Goal: Task Accomplishment & Management: Manage account settings

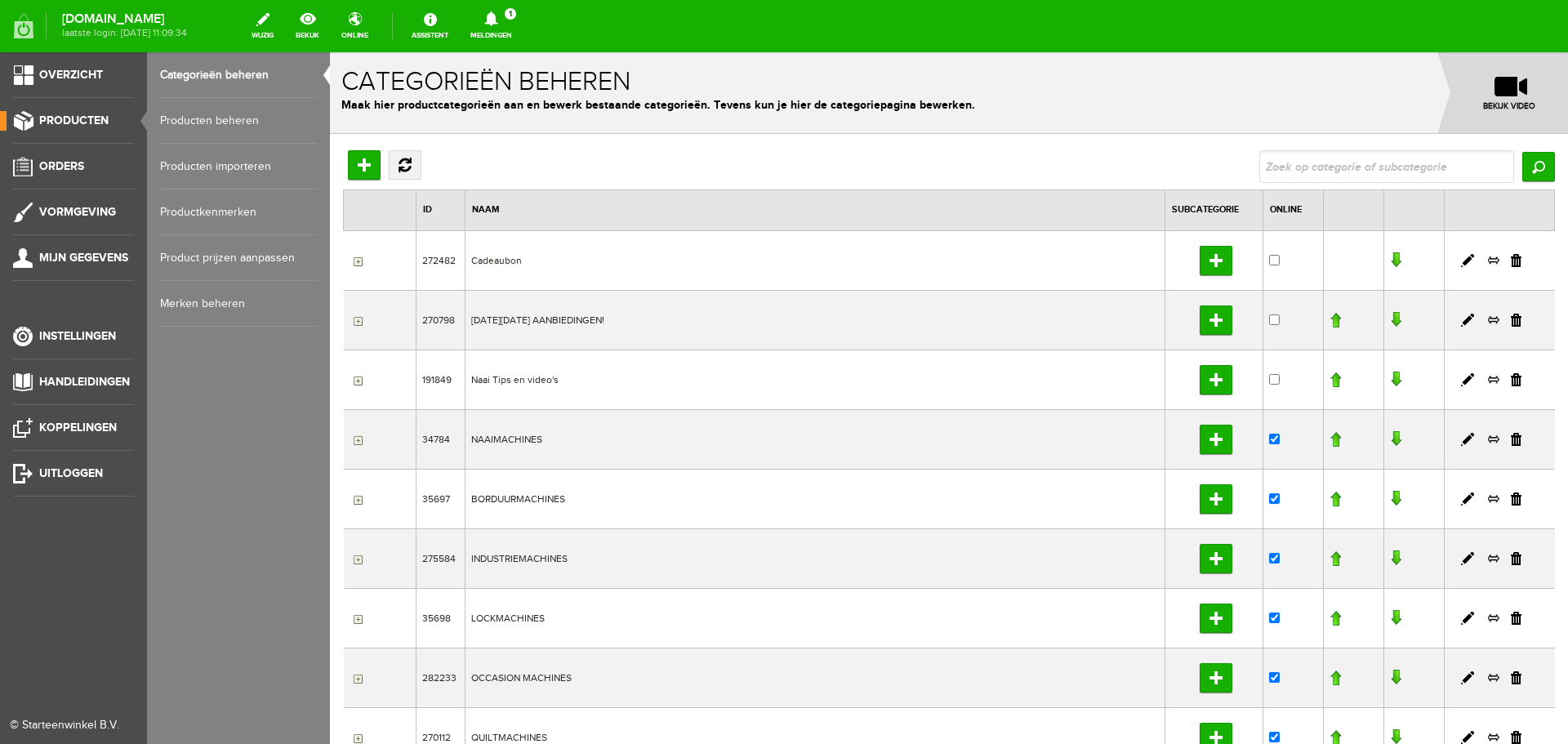
click at [186, 115] on link "Producten beheren" at bounding box center [238, 120] width 157 height 46
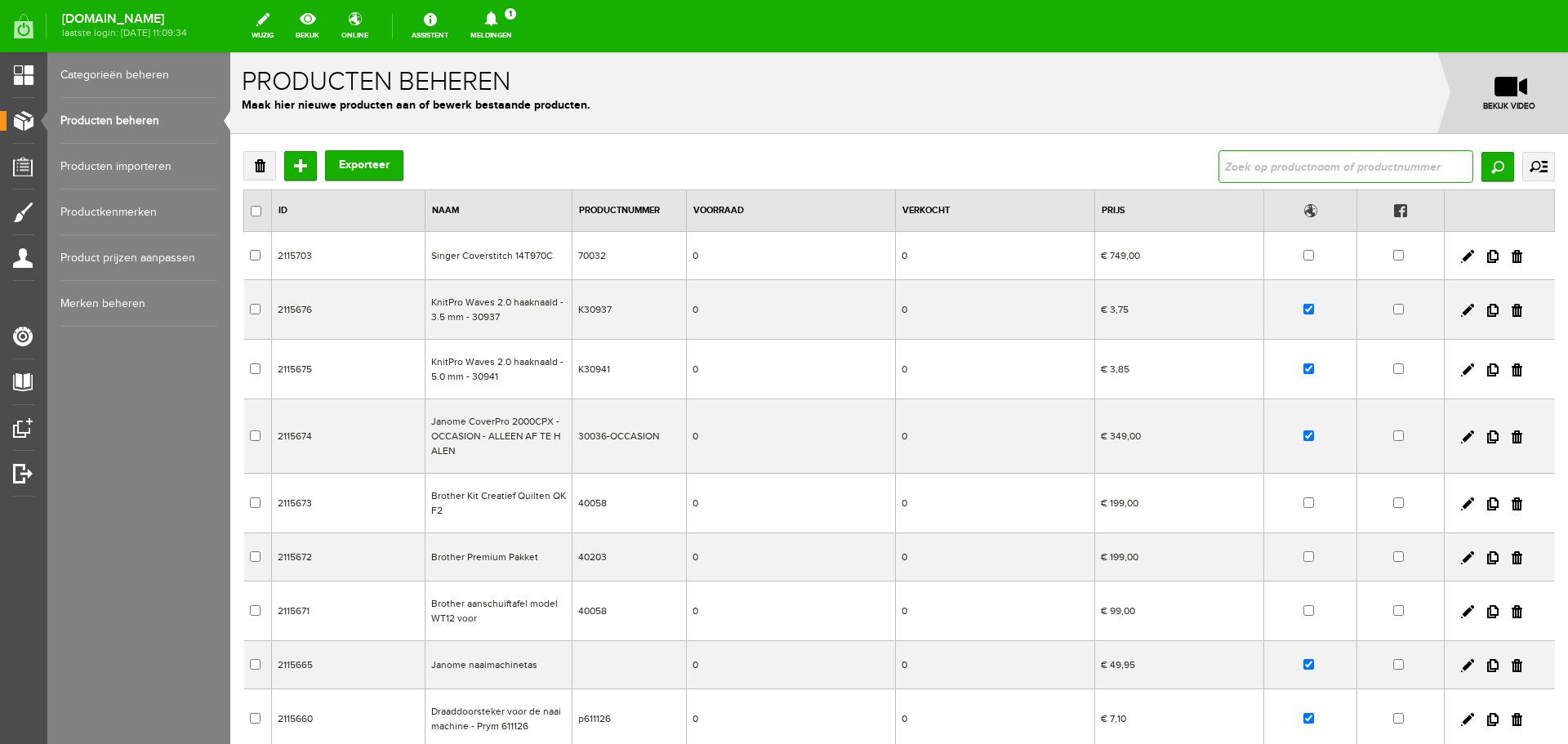
click at [1248, 169] on input "text" at bounding box center [1345, 167] width 255 height 33
type input "topaz"
click at [1481, 163] on input "Zoeken" at bounding box center [1497, 167] width 33 height 29
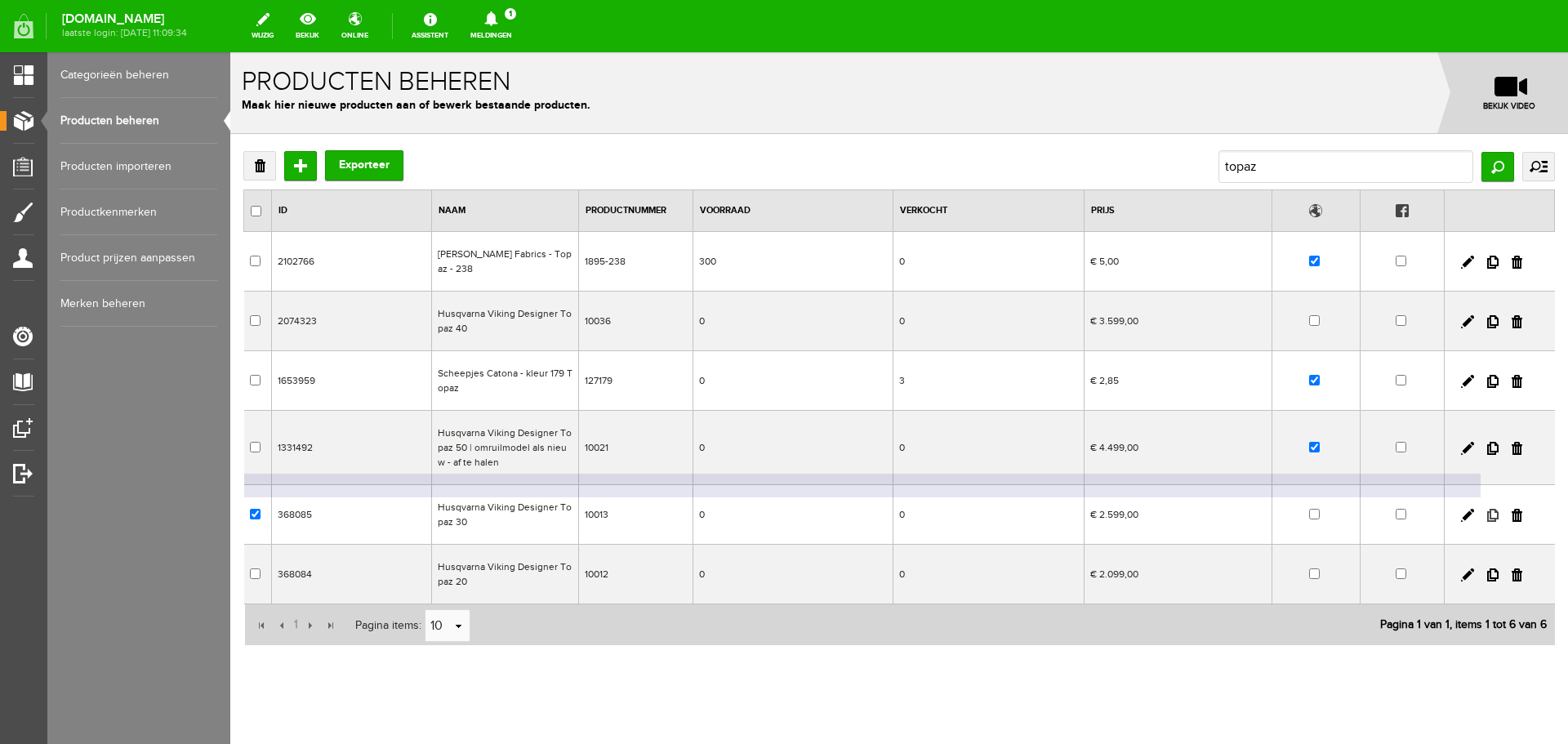
click at [1487, 508] on link at bounding box center [1492, 514] width 11 height 13
checkbox input "true"
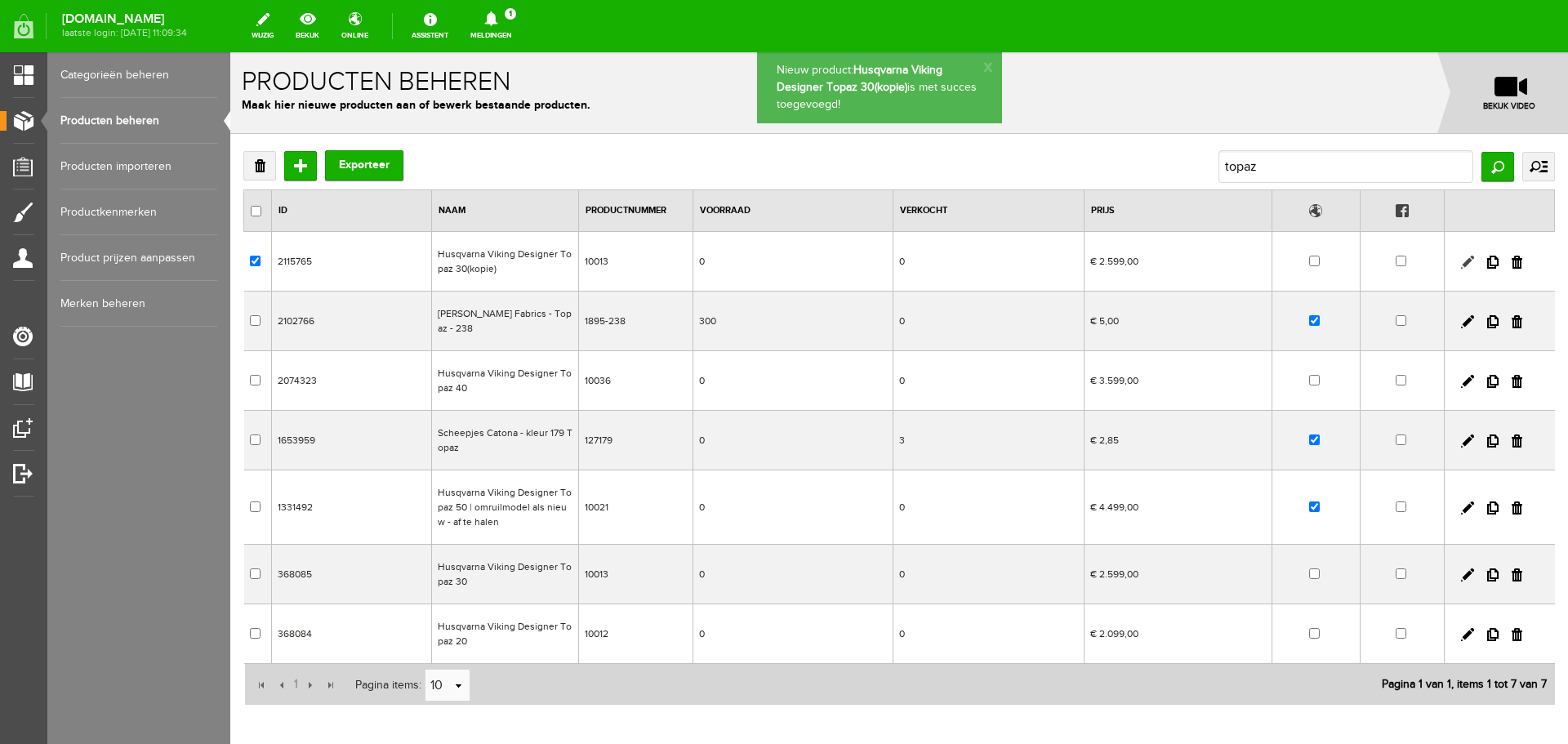
click at [1460, 262] on link at bounding box center [1467, 261] width 13 height 13
checkbox input "true"
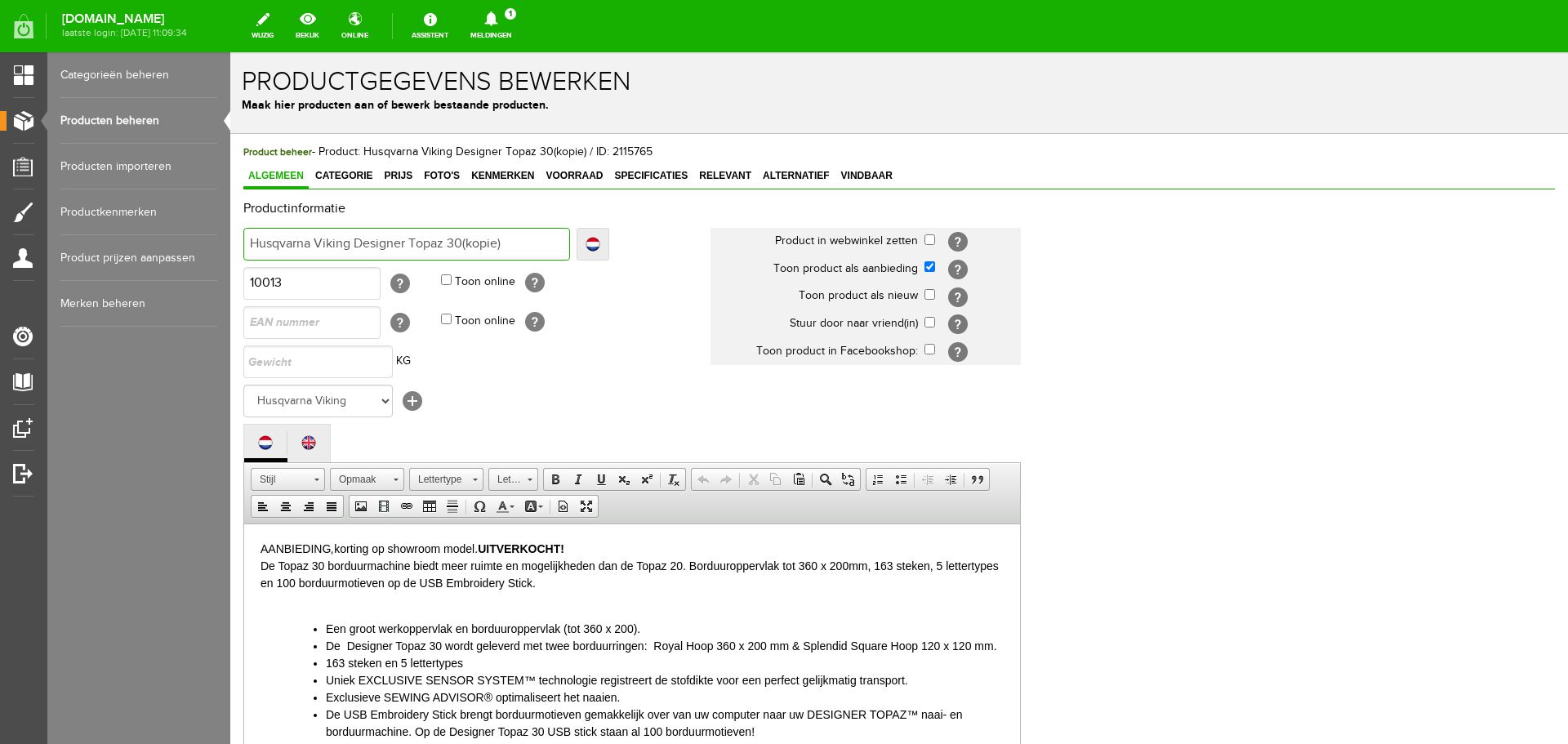
drag, startPoint x: 446, startPoint y: 239, endPoint x: 540, endPoint y: 239, distance: 94.0
click at [540, 239] on input "Husqvarna Viking Designer Topaz 30(kopie)" at bounding box center [407, 244] width 327 height 33
type input "Husqvarna Viking Designer Topaz 2"
type input "Husqvarna Viking Designer Topaz 25"
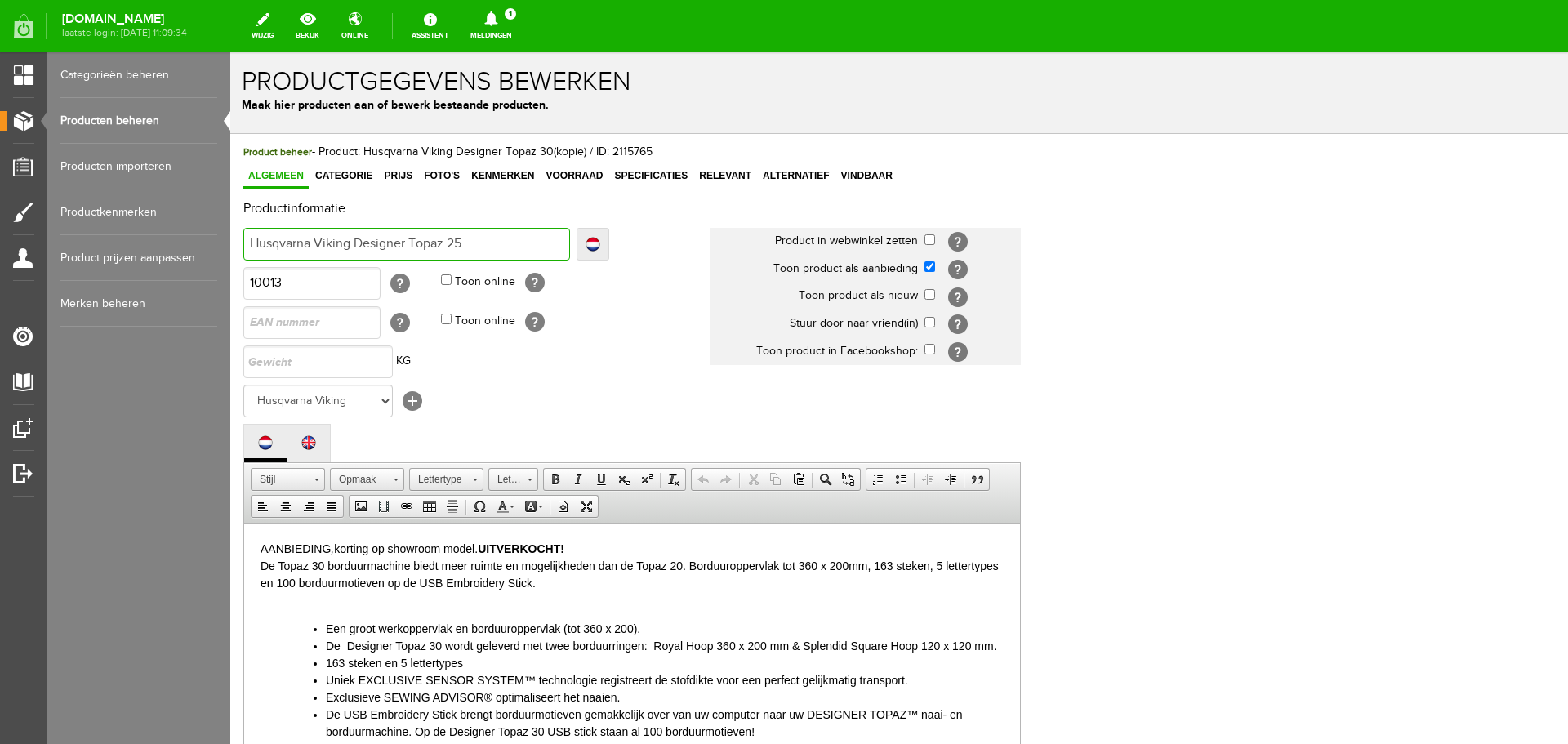
type input "Husqvarna Viking Designer Topaz 25"
drag, startPoint x: 489, startPoint y: 544, endPoint x: 605, endPoint y: 549, distance: 116.1
click at [605, 549] on div "AANBIEDING , korting op showroom model. UITVERKOCHT!" at bounding box center [632, 548] width 743 height 17
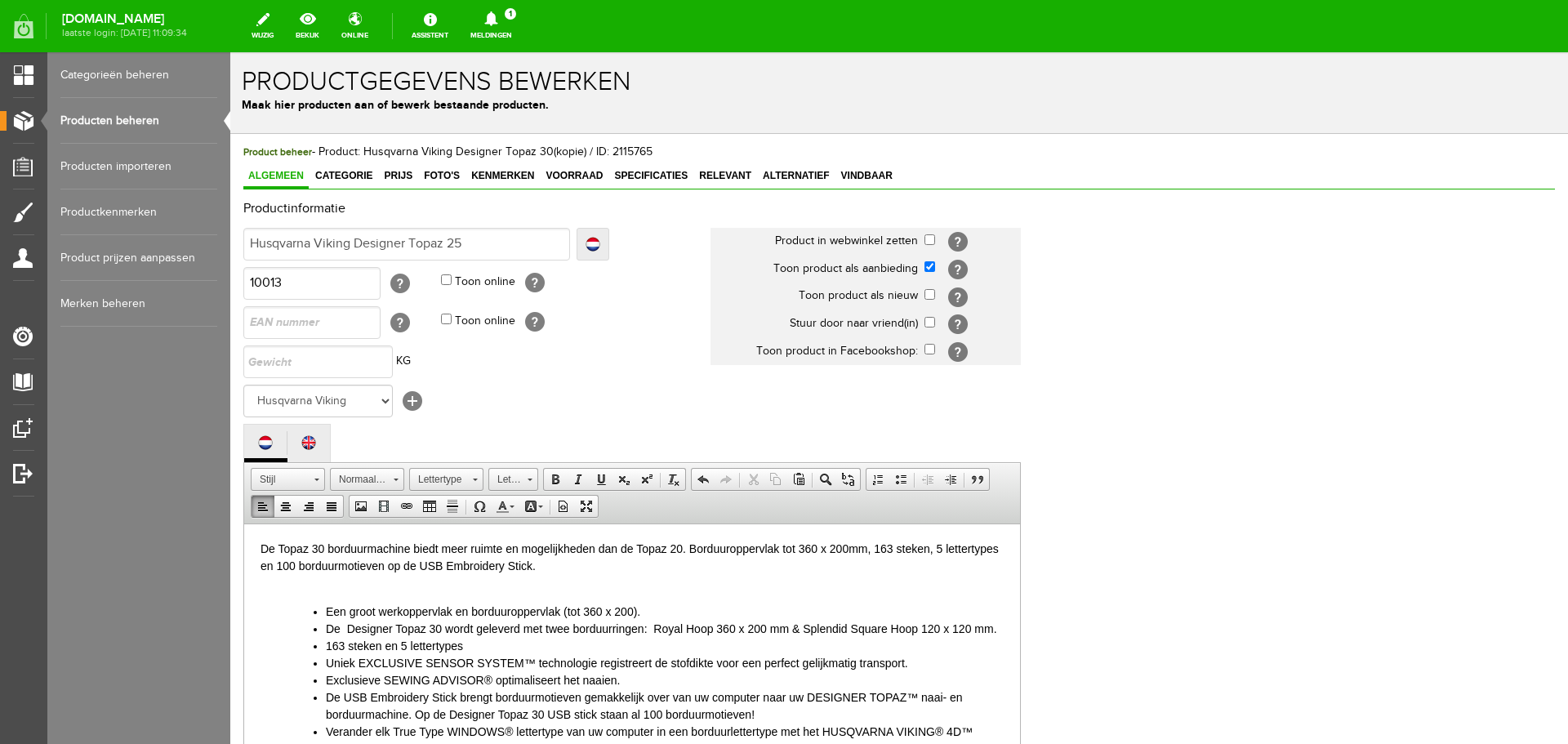
click at [314, 546] on div "De Topaz 30 borduurmachine biedt meer ruimte en mogelijkheden dan de Topaz 20. …" at bounding box center [632, 556] width 743 height 34
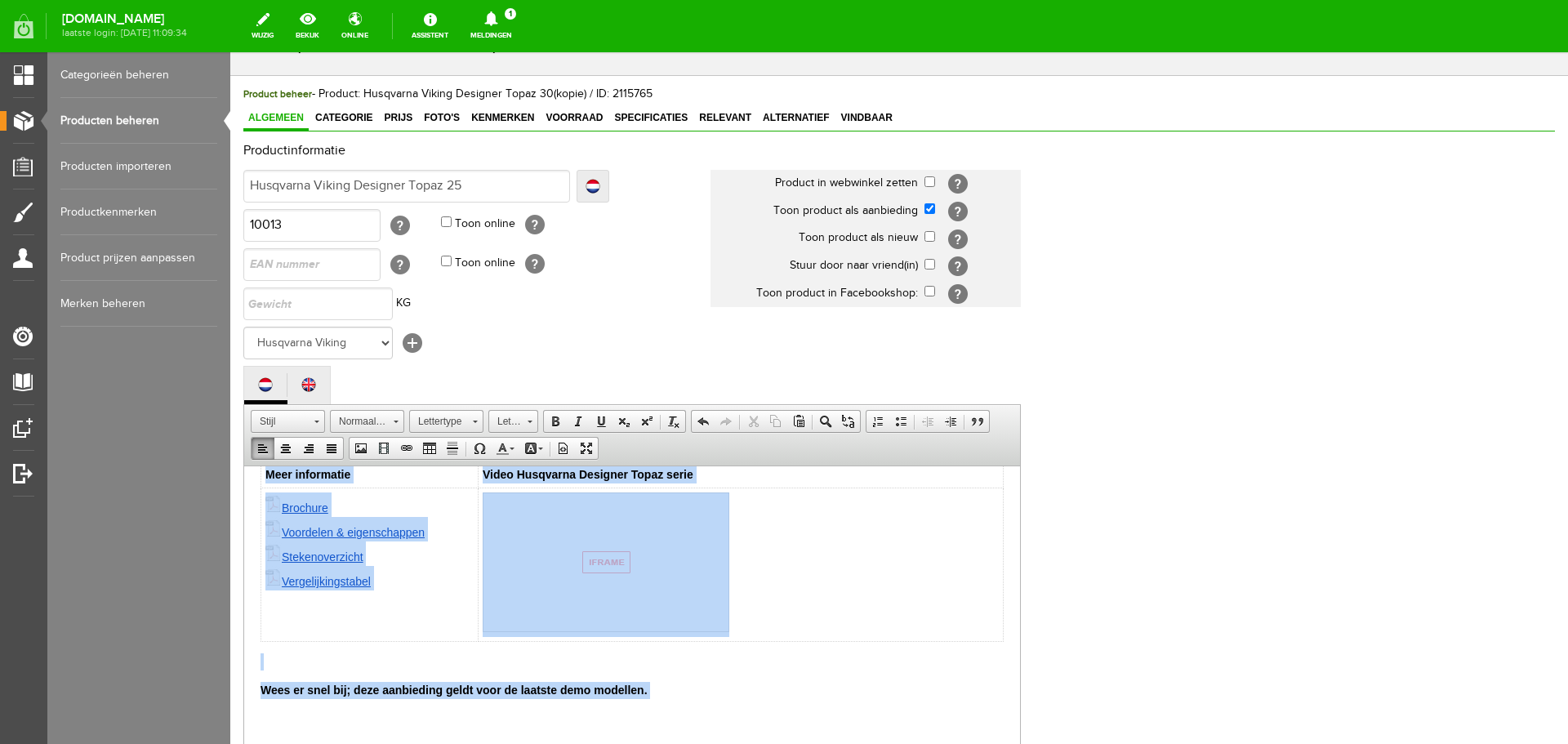
scroll to position [360, 0]
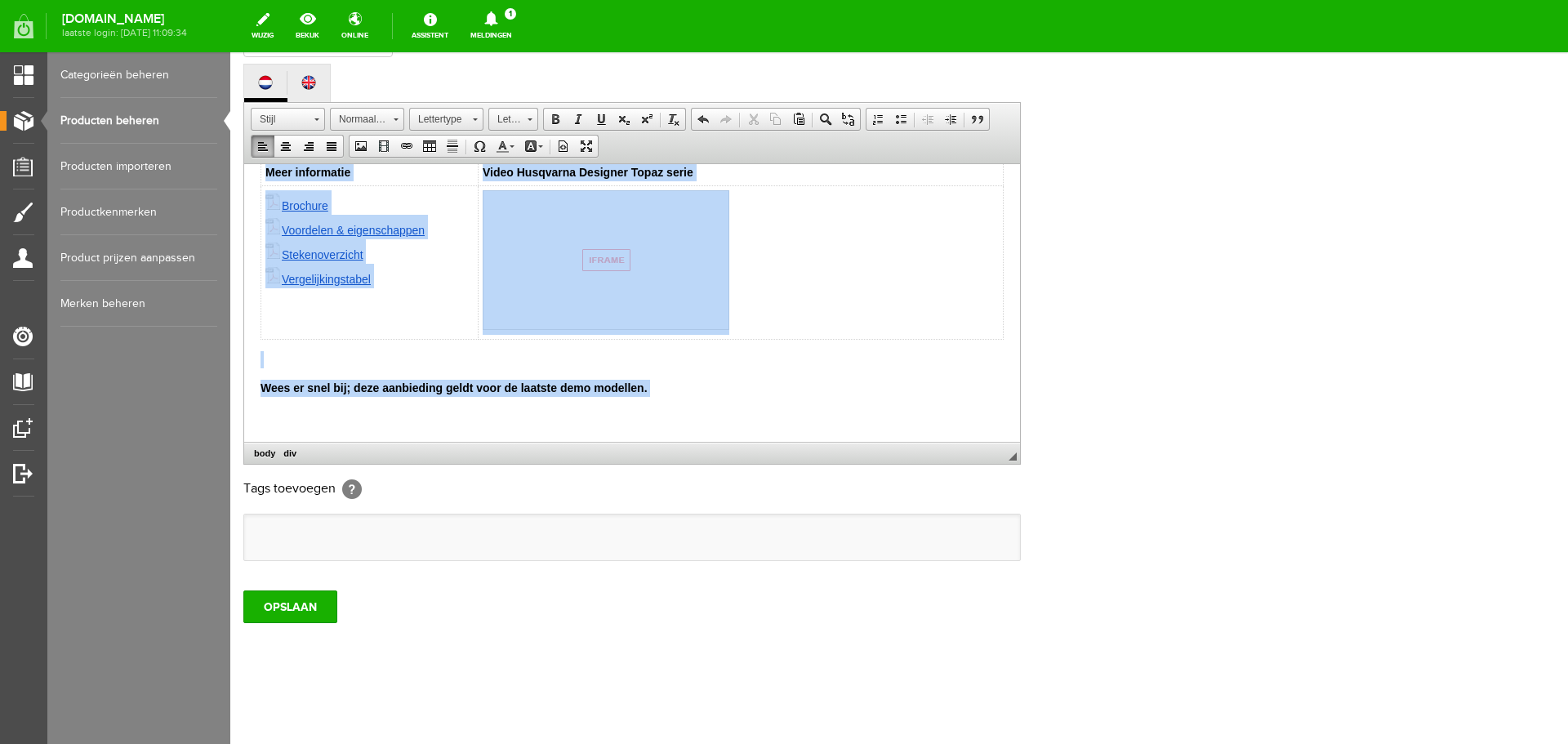
drag, startPoint x: 260, startPoint y: 183, endPoint x: 456, endPoint y: 556, distance: 421.4
click at [442, 441] on html "De Topaz 25 borduurmachine biedt meer ruimte en mogelijkheden dan de Topaz 20. …" at bounding box center [632, 134] width 776 height 613
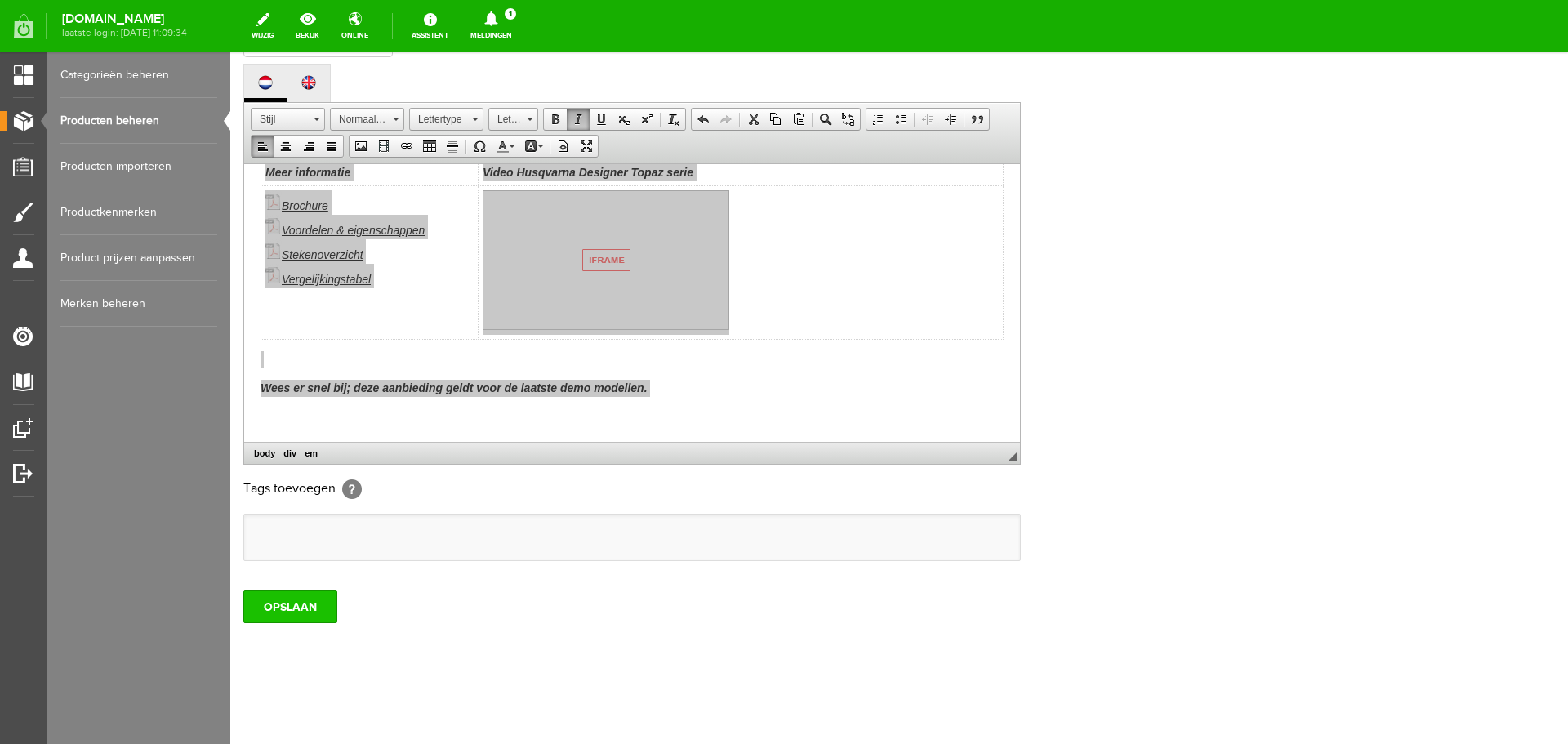
click at [290, 604] on input "OPSLAAN" at bounding box center [290, 606] width 94 height 33
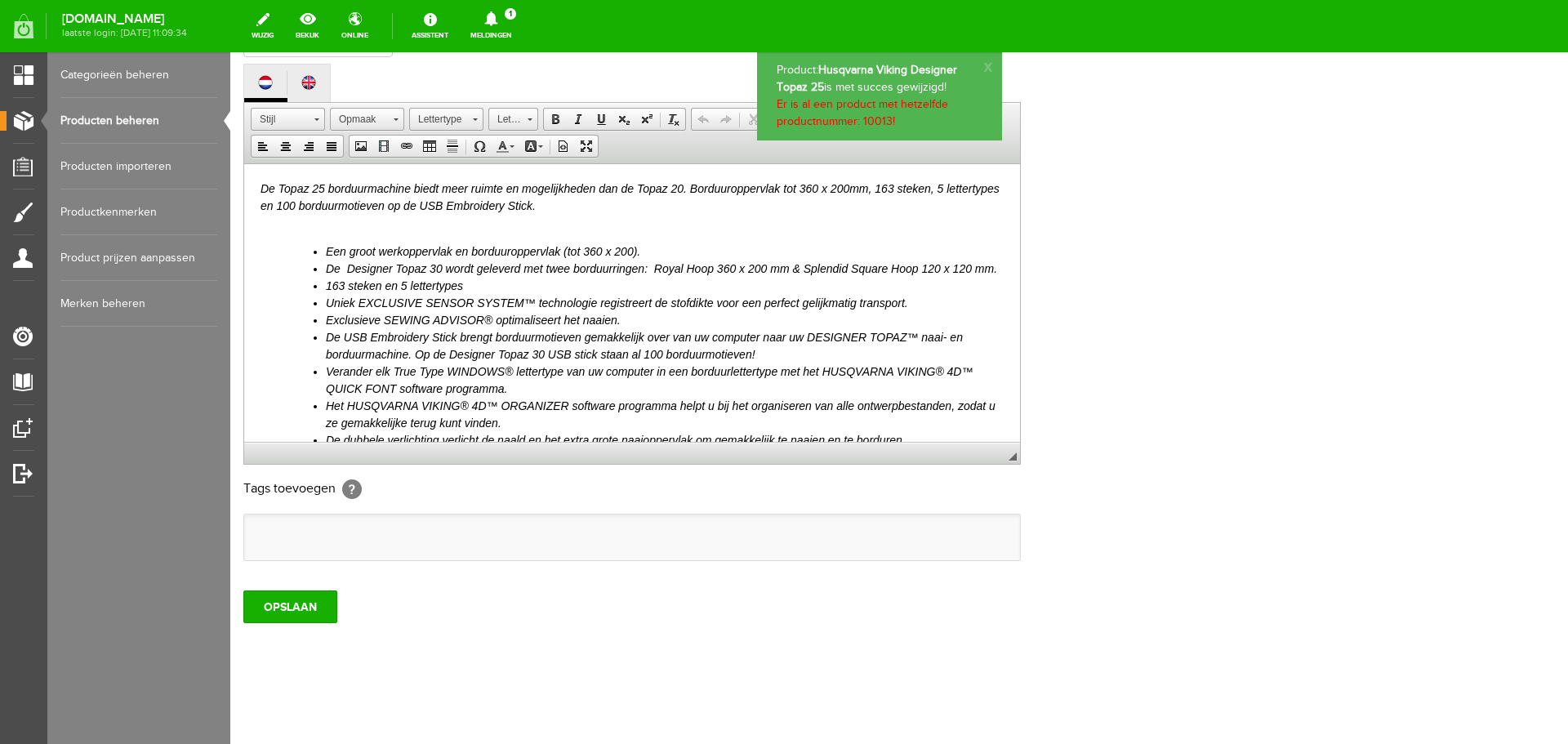
scroll to position [0, 0]
click at [110, 114] on link "Producten beheren" at bounding box center [138, 120] width 157 height 46
